Goal: Browse casually

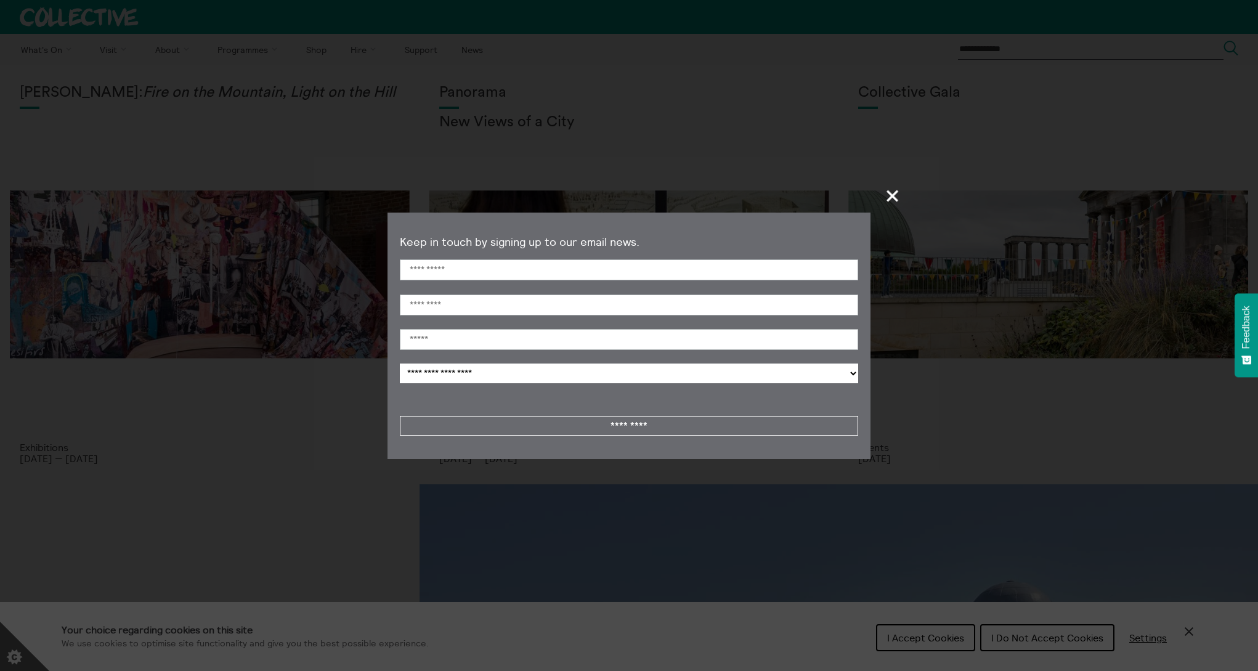
click at [891, 195] on span "+" at bounding box center [892, 195] width 36 height 36
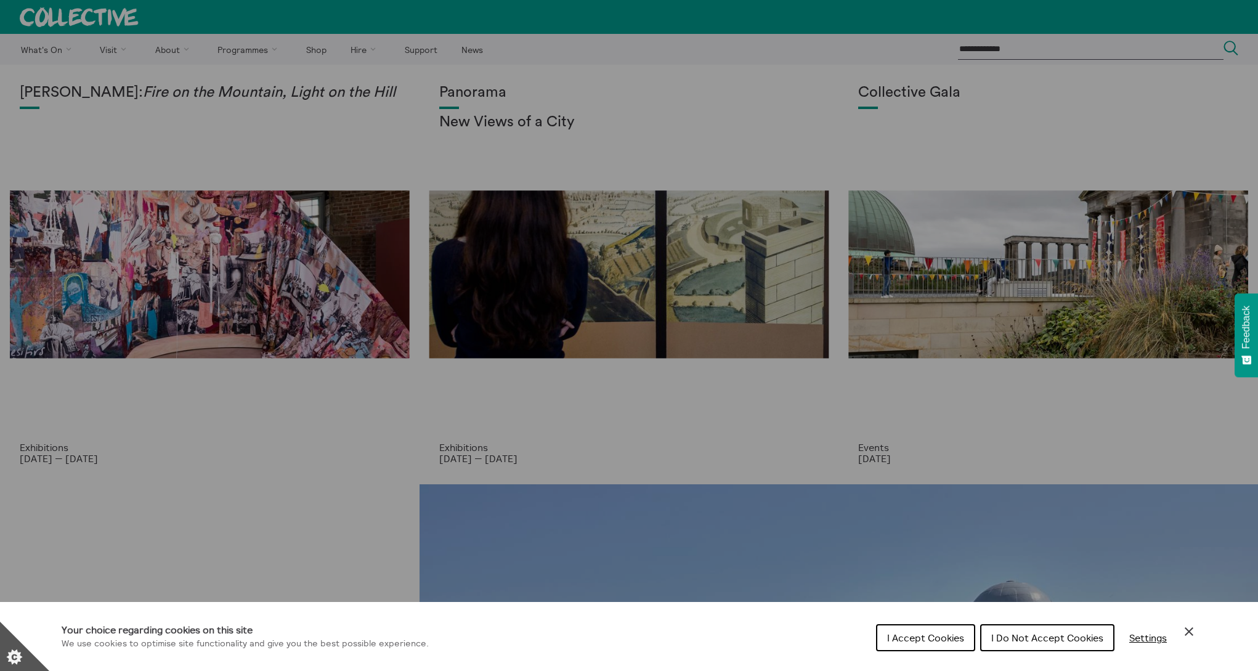
click at [1029, 640] on span "I Do Not Accept Cookies" at bounding box center [1047, 637] width 112 height 12
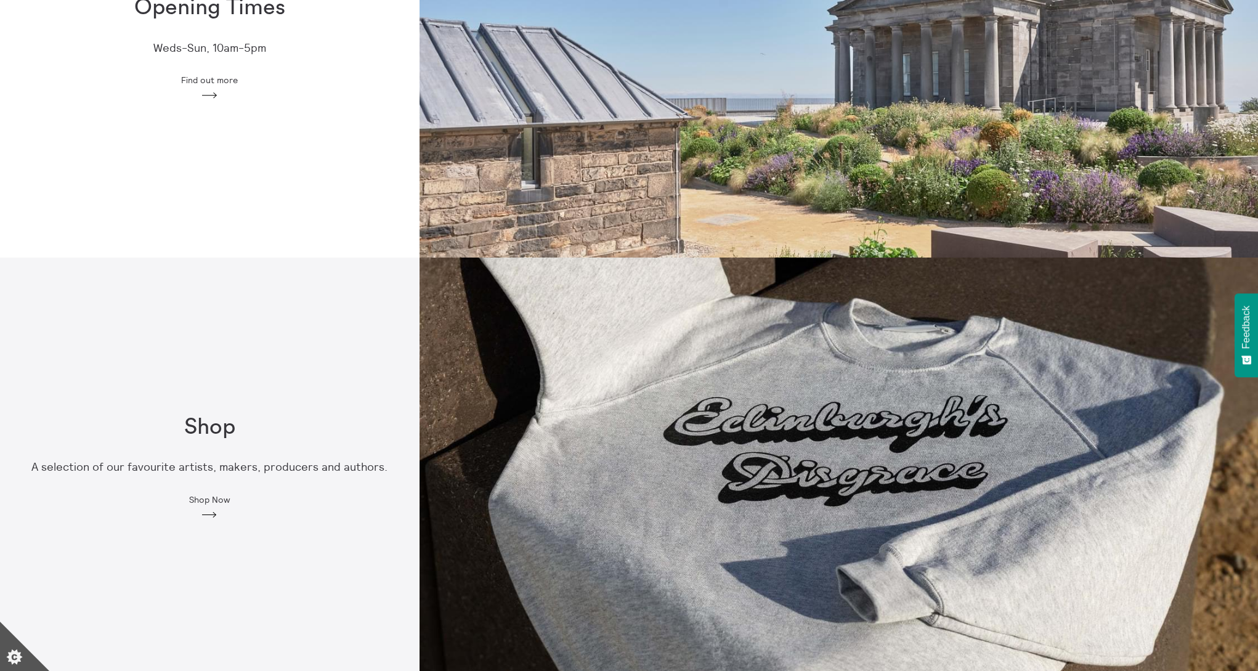
scroll to position [677, 0]
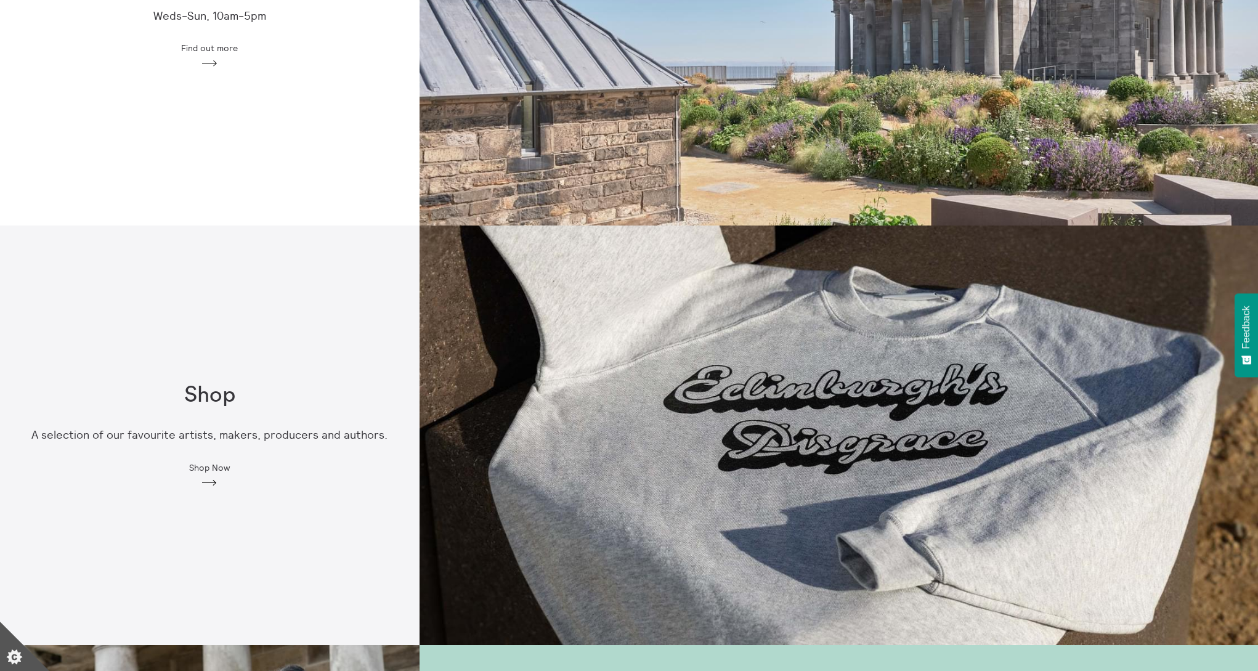
click at [376, 514] on div "Shop A selection of our favourite artists, makers, producers and authors. Shop …" at bounding box center [209, 434] width 419 height 419
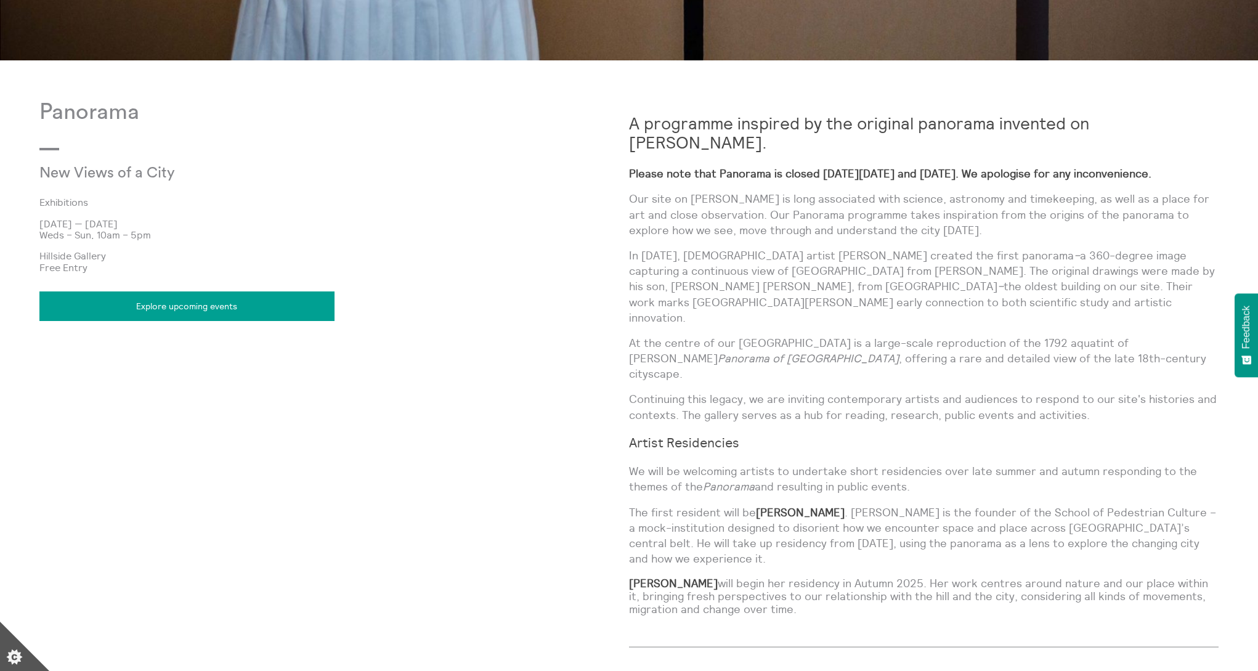
scroll to position [862, 0]
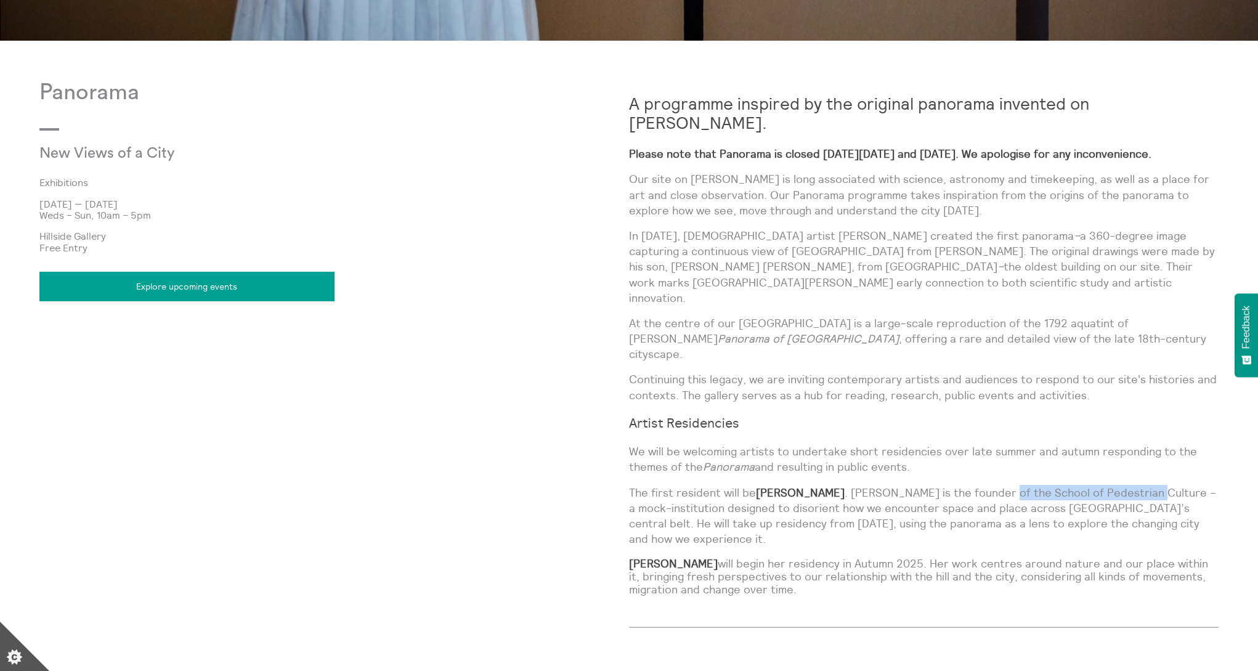
drag, startPoint x: 969, startPoint y: 441, endPoint x: 1120, endPoint y: 443, distance: 150.9
click at [1120, 485] on p "The first resident will be [PERSON_NAME] . [PERSON_NAME] is the founder of the …" at bounding box center [923, 516] width 589 height 62
drag, startPoint x: 1120, startPoint y: 443, endPoint x: 1097, endPoint y: 446, distance: 23.5
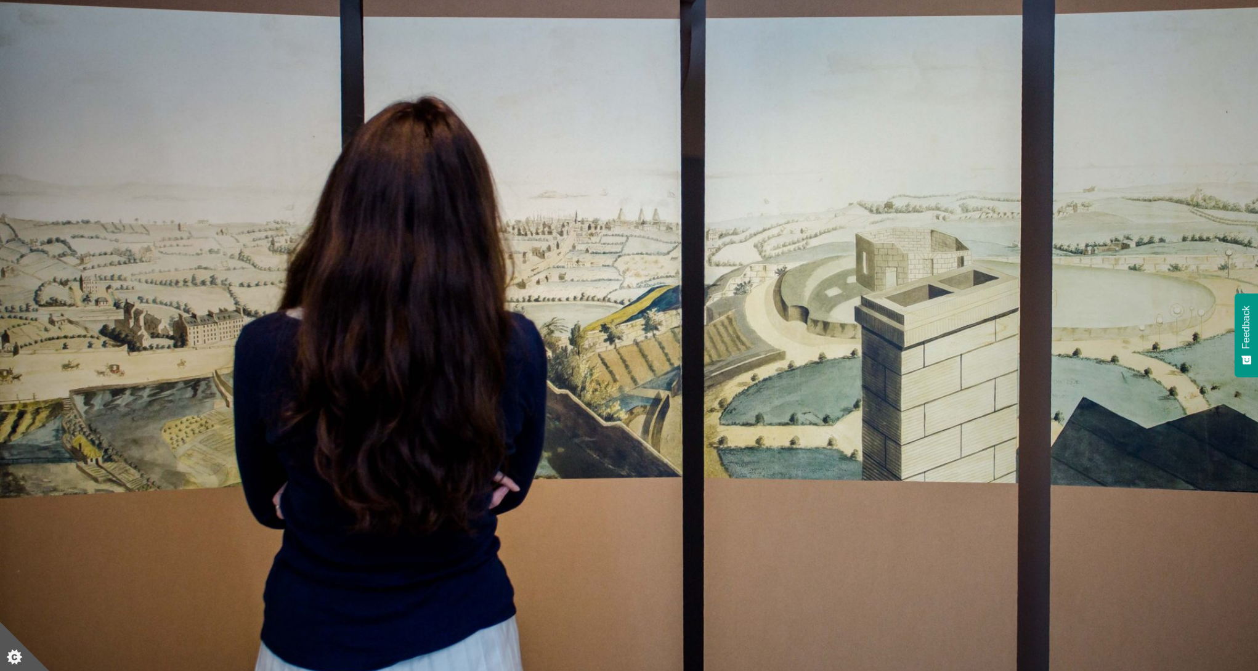
scroll to position [0, 0]
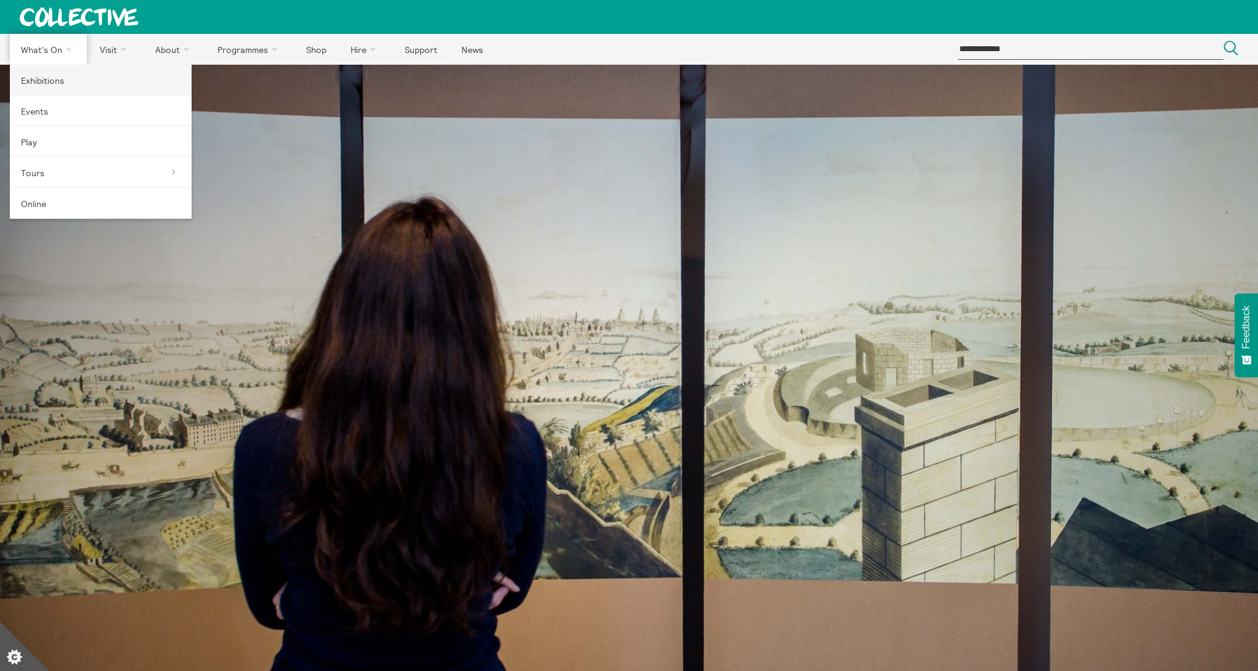
click at [40, 84] on link "Exhibitions" at bounding box center [101, 80] width 182 height 31
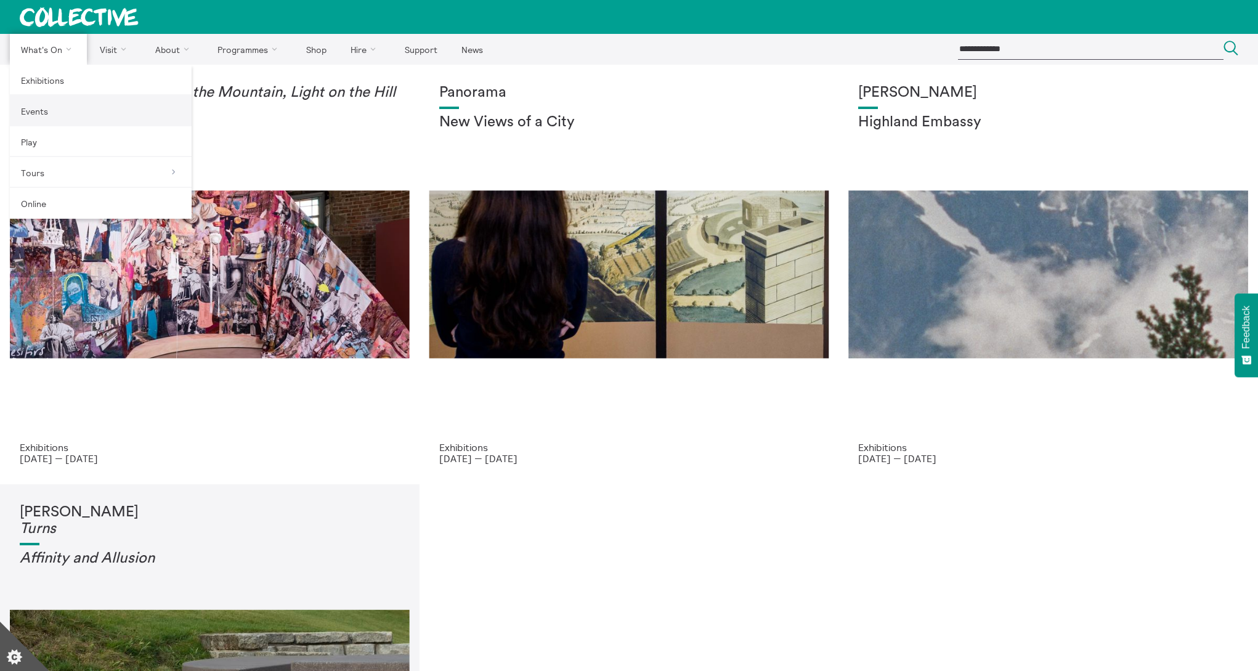
click at [44, 113] on link "Events" at bounding box center [101, 110] width 182 height 31
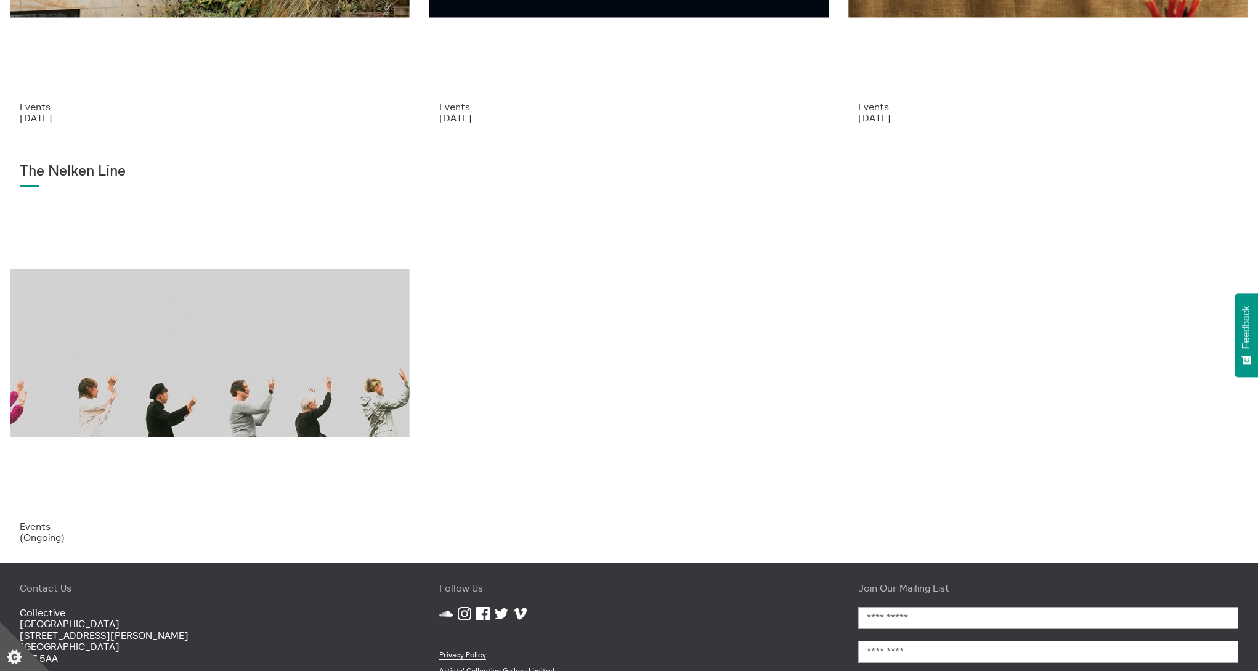
scroll to position [370, 0]
